Goal: Task Accomplishment & Management: Use online tool/utility

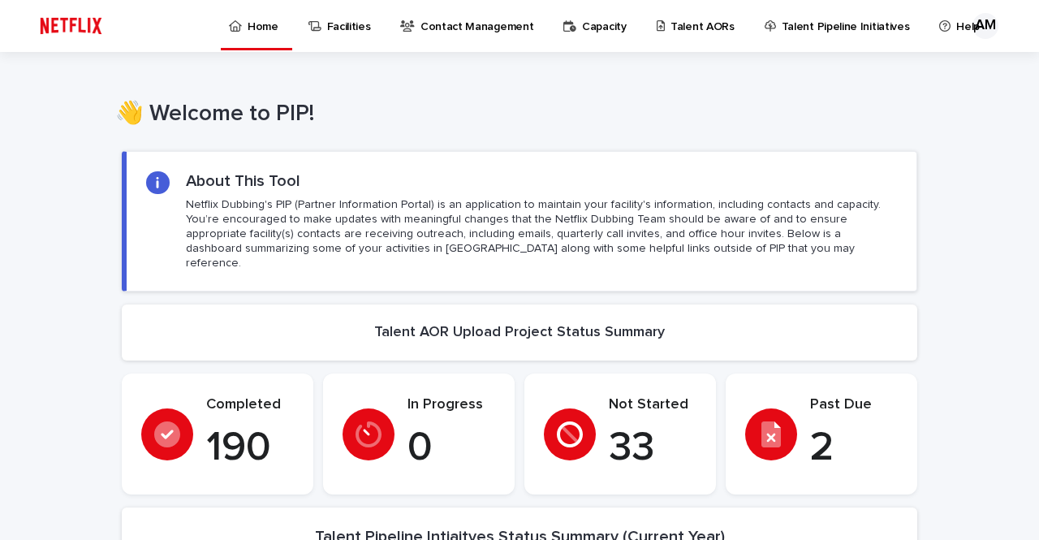
drag, startPoint x: 35, startPoint y: 345, endPoint x: 71, endPoint y: 332, distance: 38.8
click at [677, 25] on p "Talent AORs" at bounding box center [702, 17] width 64 height 34
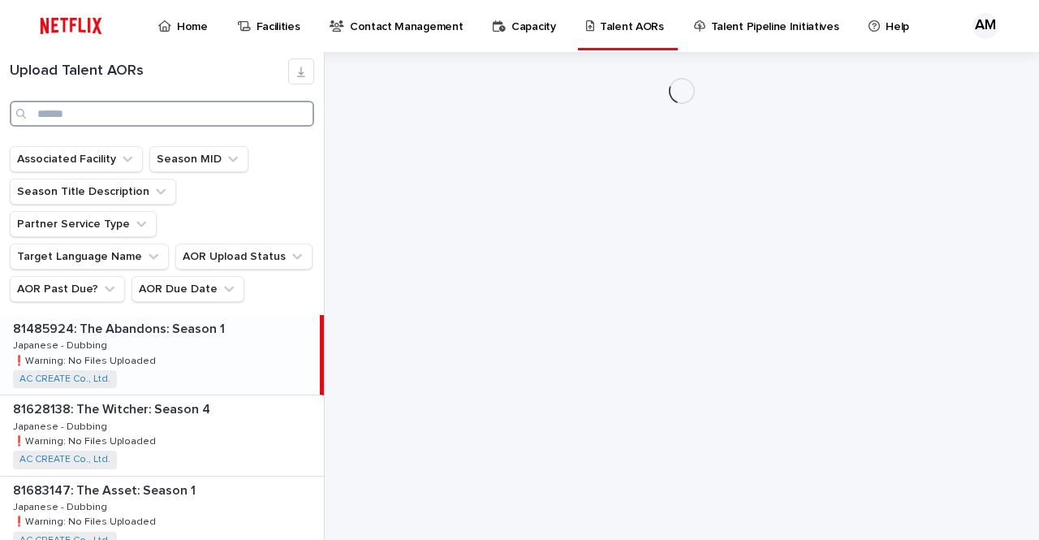
click at [99, 119] on input "Search" at bounding box center [162, 114] width 304 height 26
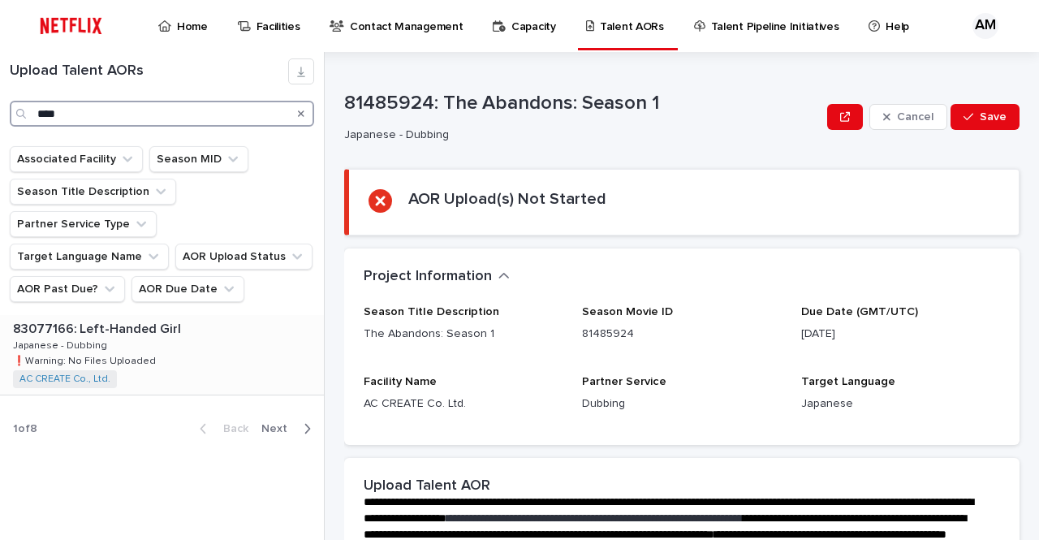
type input "****"
click at [93, 318] on p "83077166: Left-Handed Girl" at bounding box center [98, 327] width 171 height 19
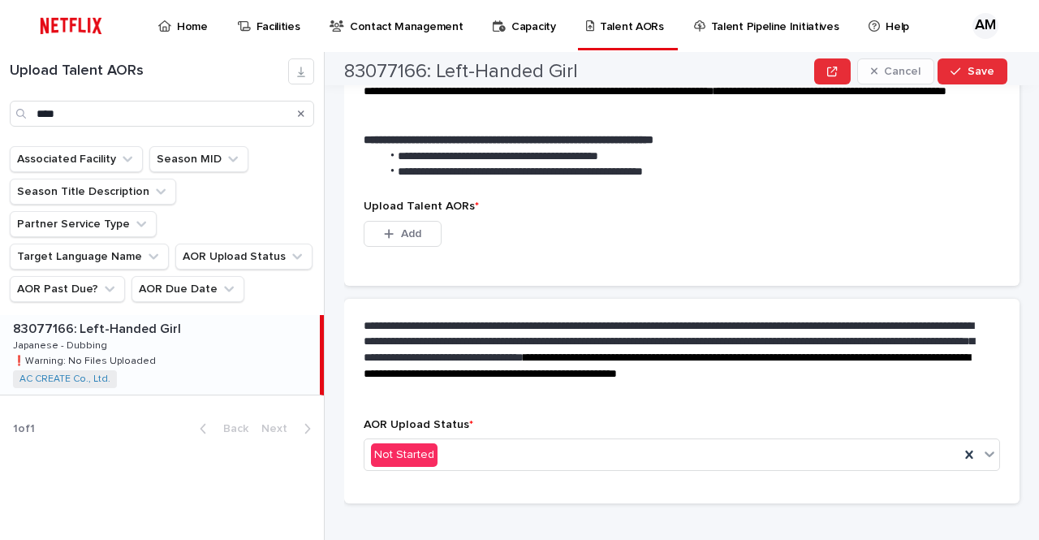
scroll to position [464, 0]
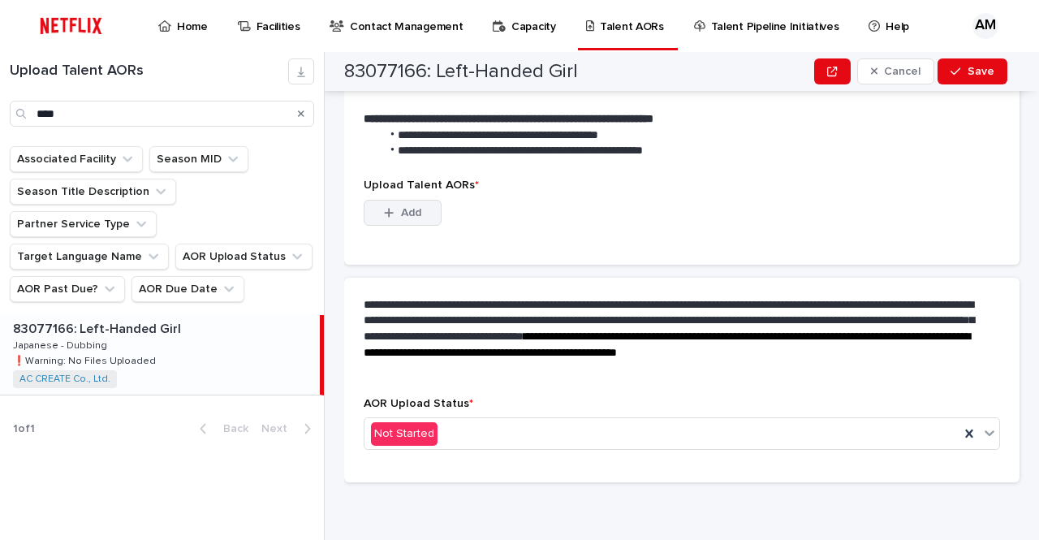
click at [406, 212] on span "Add" at bounding box center [411, 212] width 20 height 11
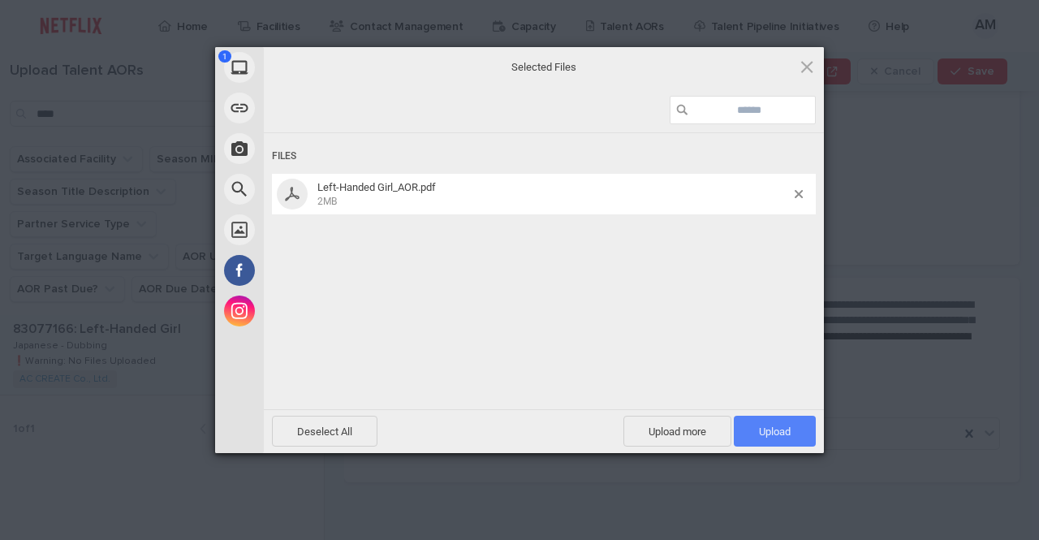
click at [791, 429] on span "Upload 1" at bounding box center [775, 431] width 82 height 31
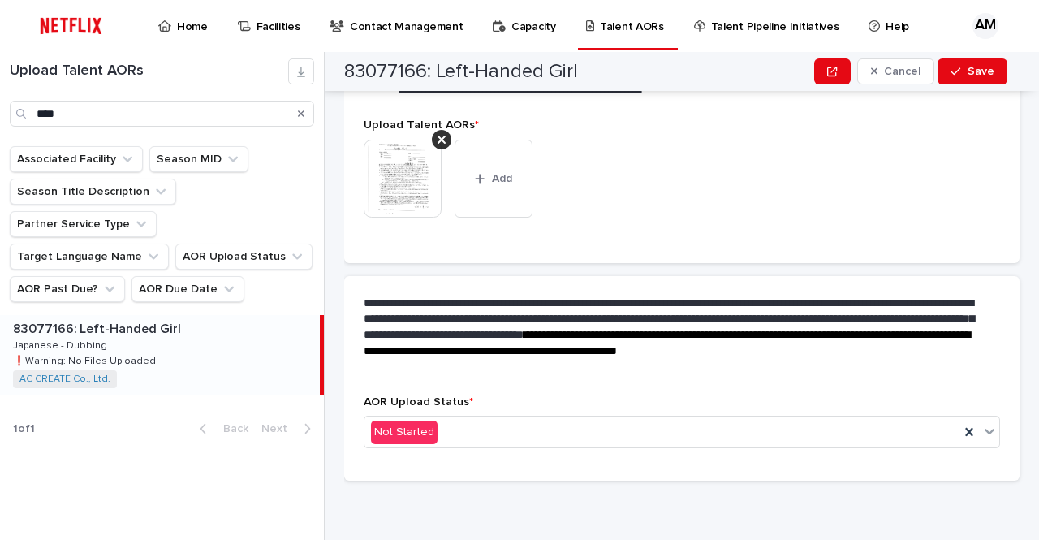
scroll to position [443, 0]
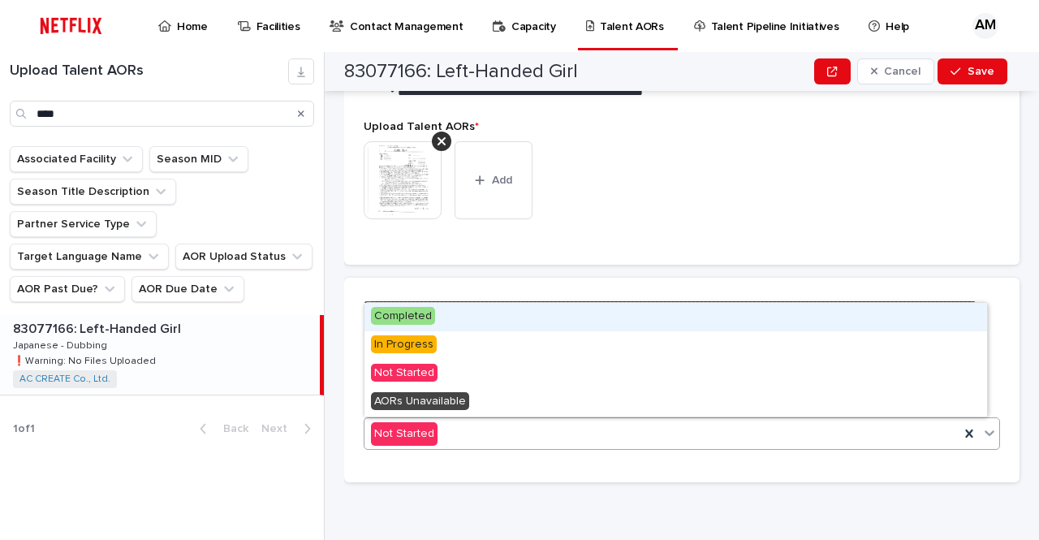
click at [640, 430] on div "Not Started" at bounding box center [661, 433] width 595 height 27
click at [583, 317] on div "Completed" at bounding box center [675, 317] width 623 height 28
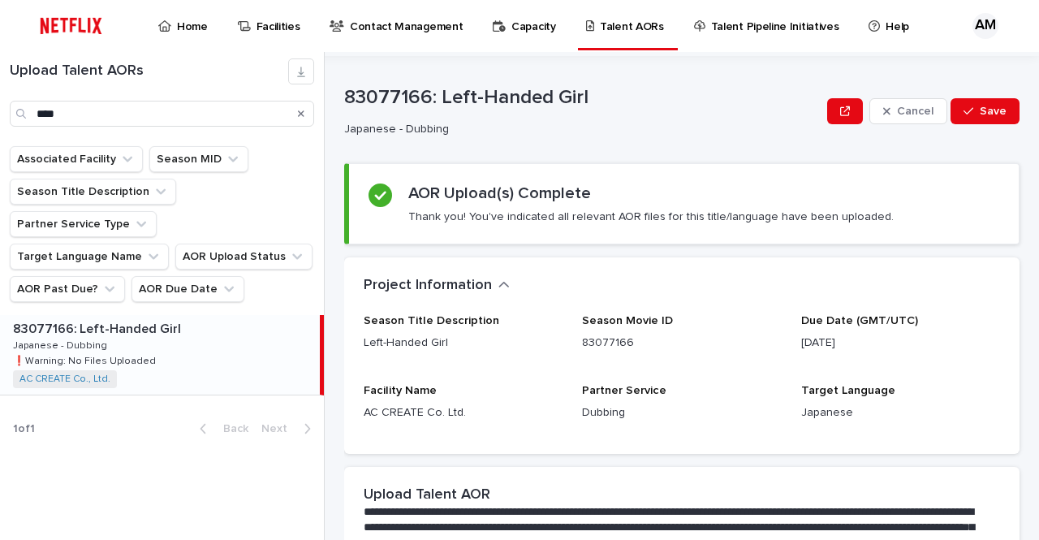
scroll to position [0, 0]
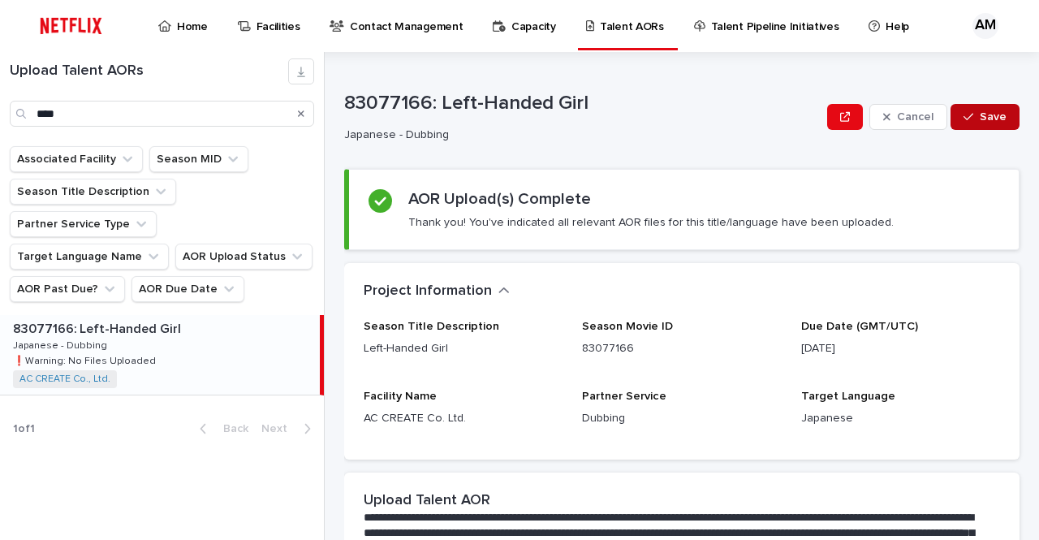
click at [987, 113] on span "Save" at bounding box center [993, 116] width 27 height 11
